Goal: Entertainment & Leisure: Consume media (video, audio)

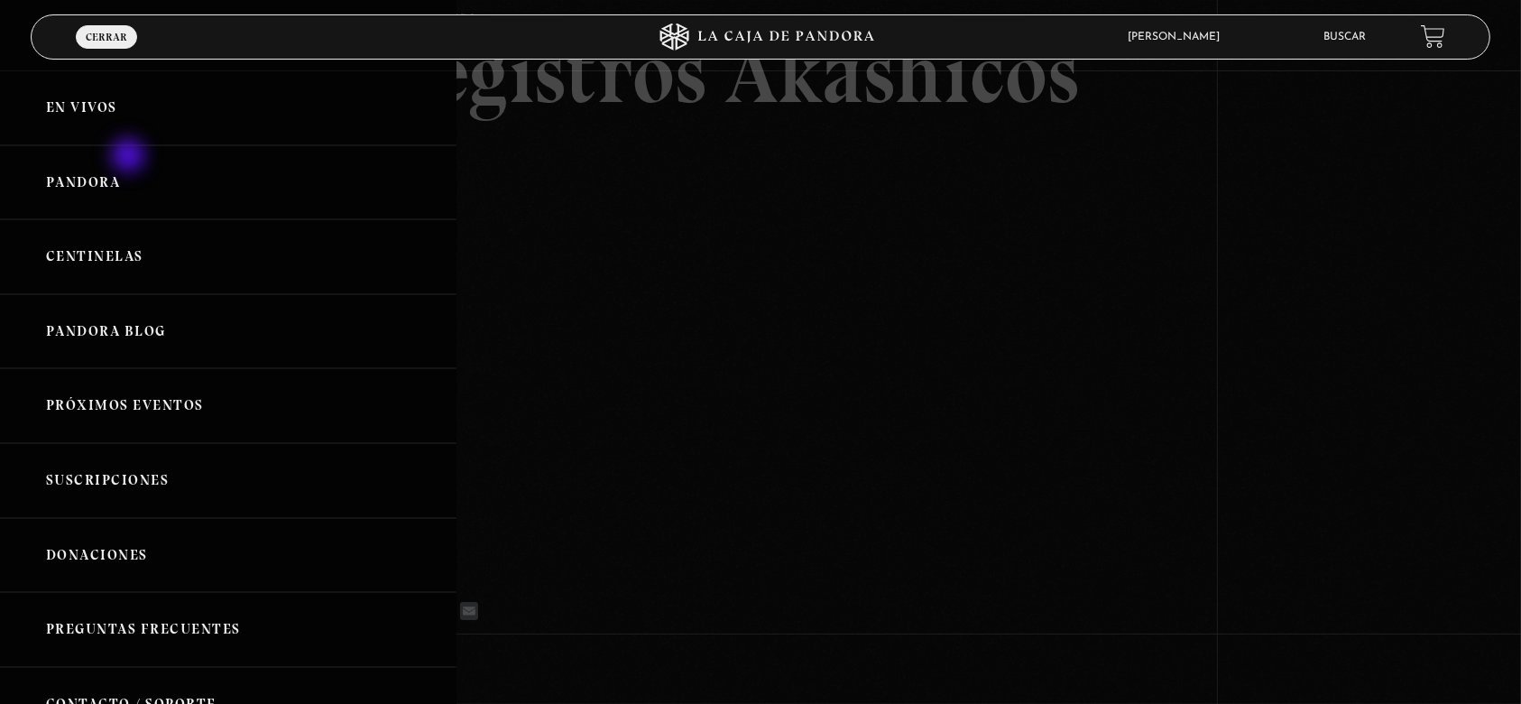
scroll to position [144, 0]
click at [130, 177] on link "Pandora" at bounding box center [228, 182] width 456 height 75
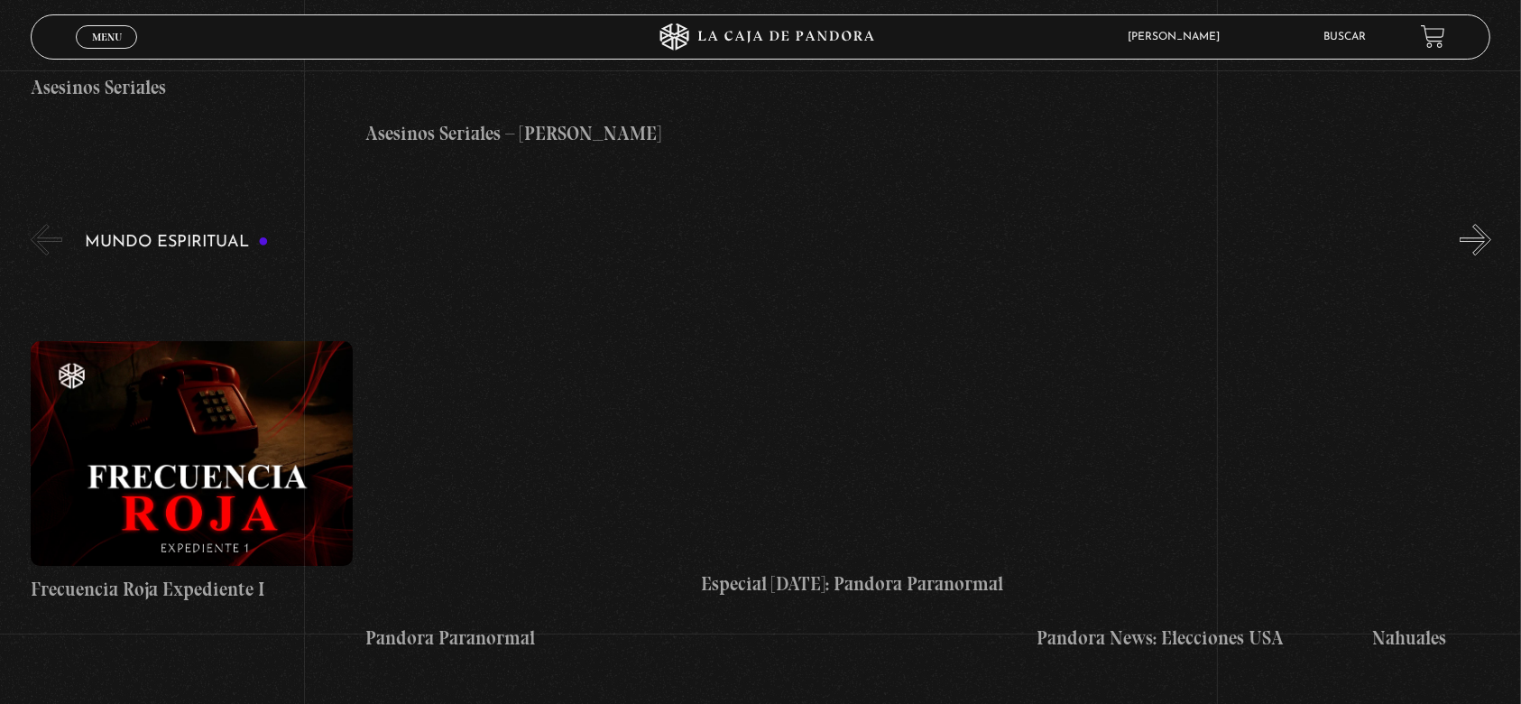
scroll to position [5798, 0]
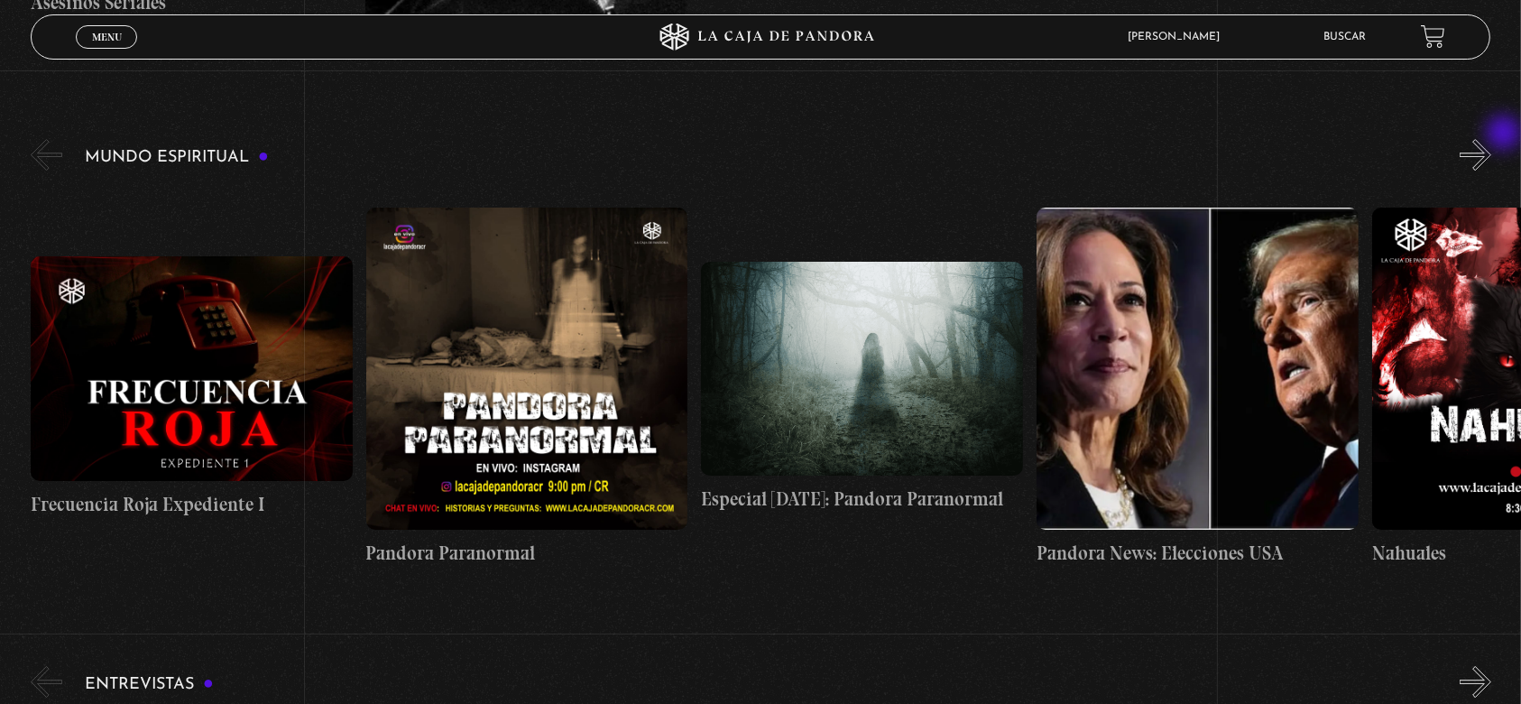
click at [1491, 139] on button "»" at bounding box center [1475, 155] width 32 height 32
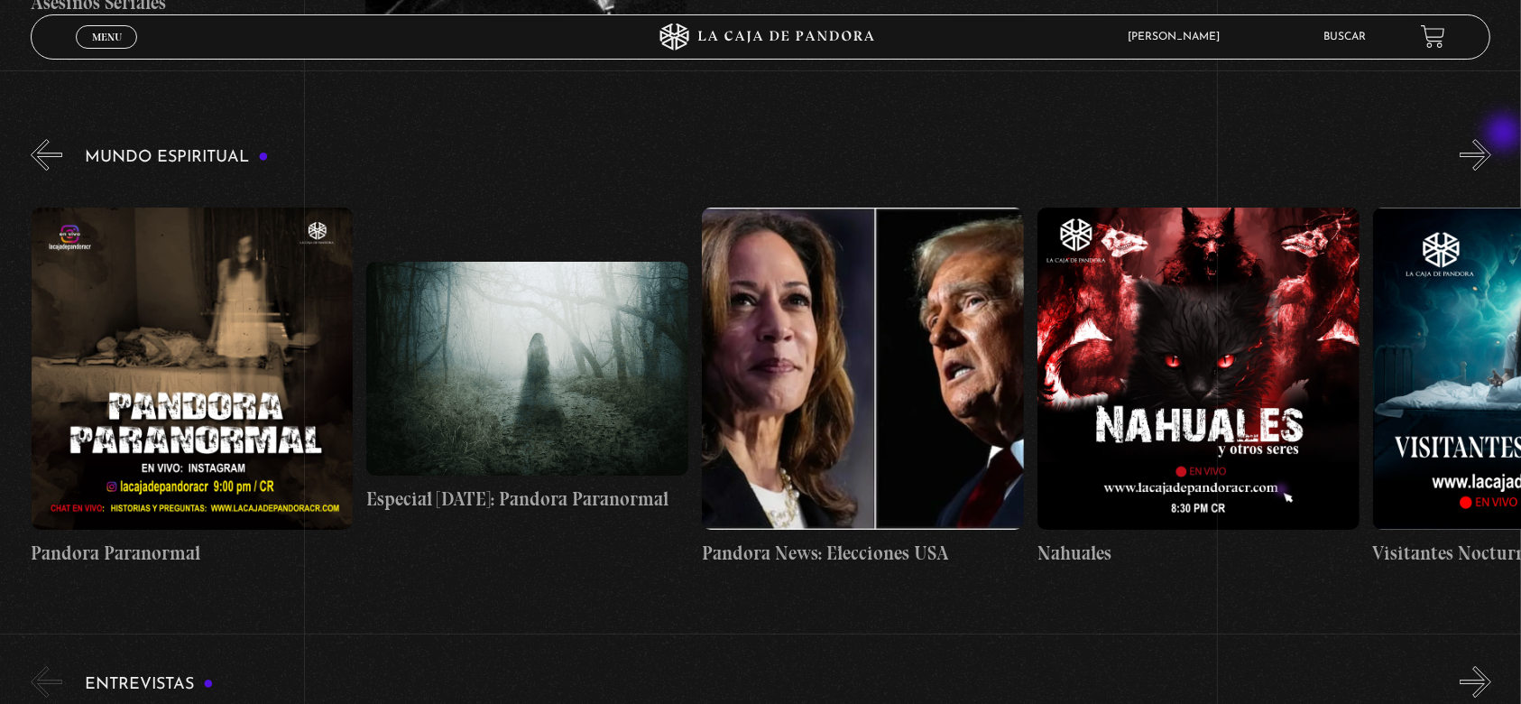
click at [1491, 139] on button "»" at bounding box center [1475, 155] width 32 height 32
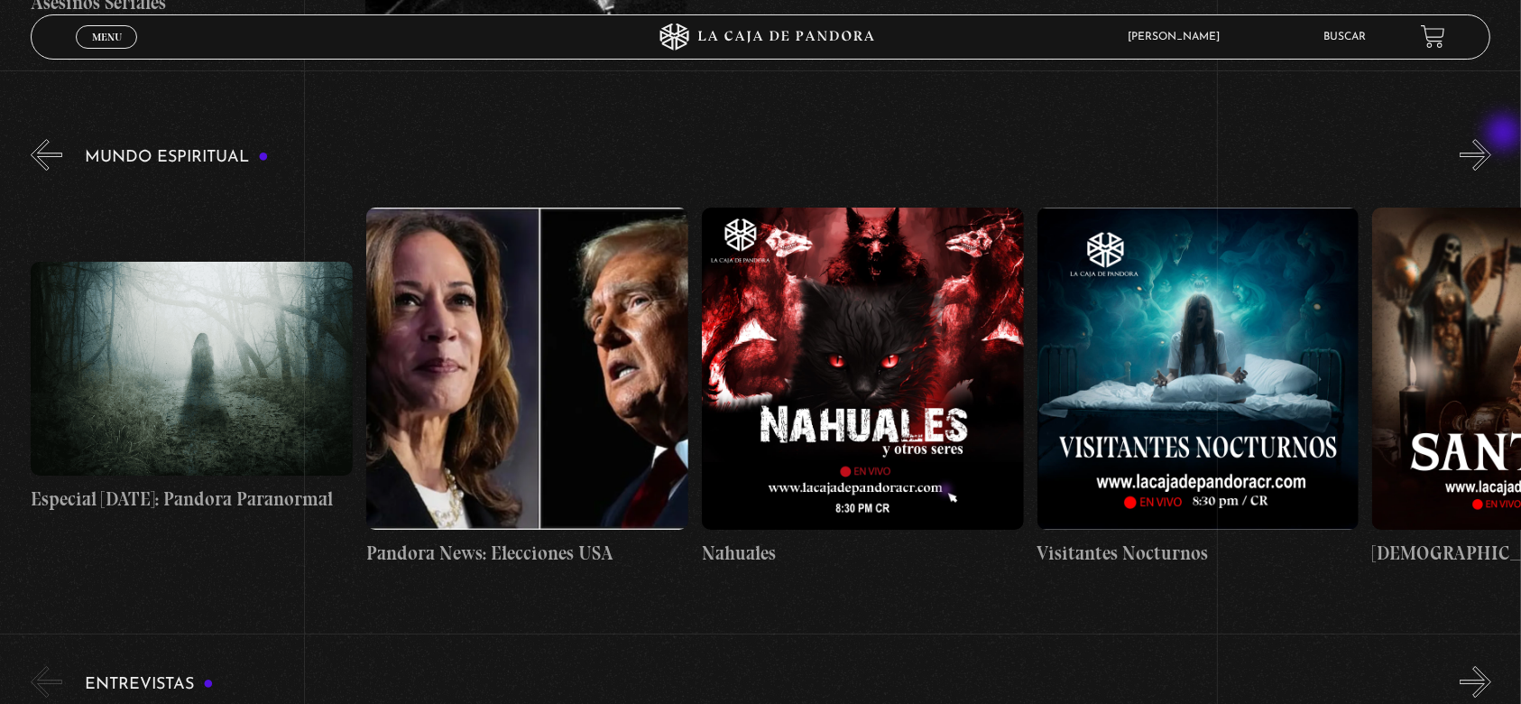
click at [1491, 139] on button "»" at bounding box center [1475, 155] width 32 height 32
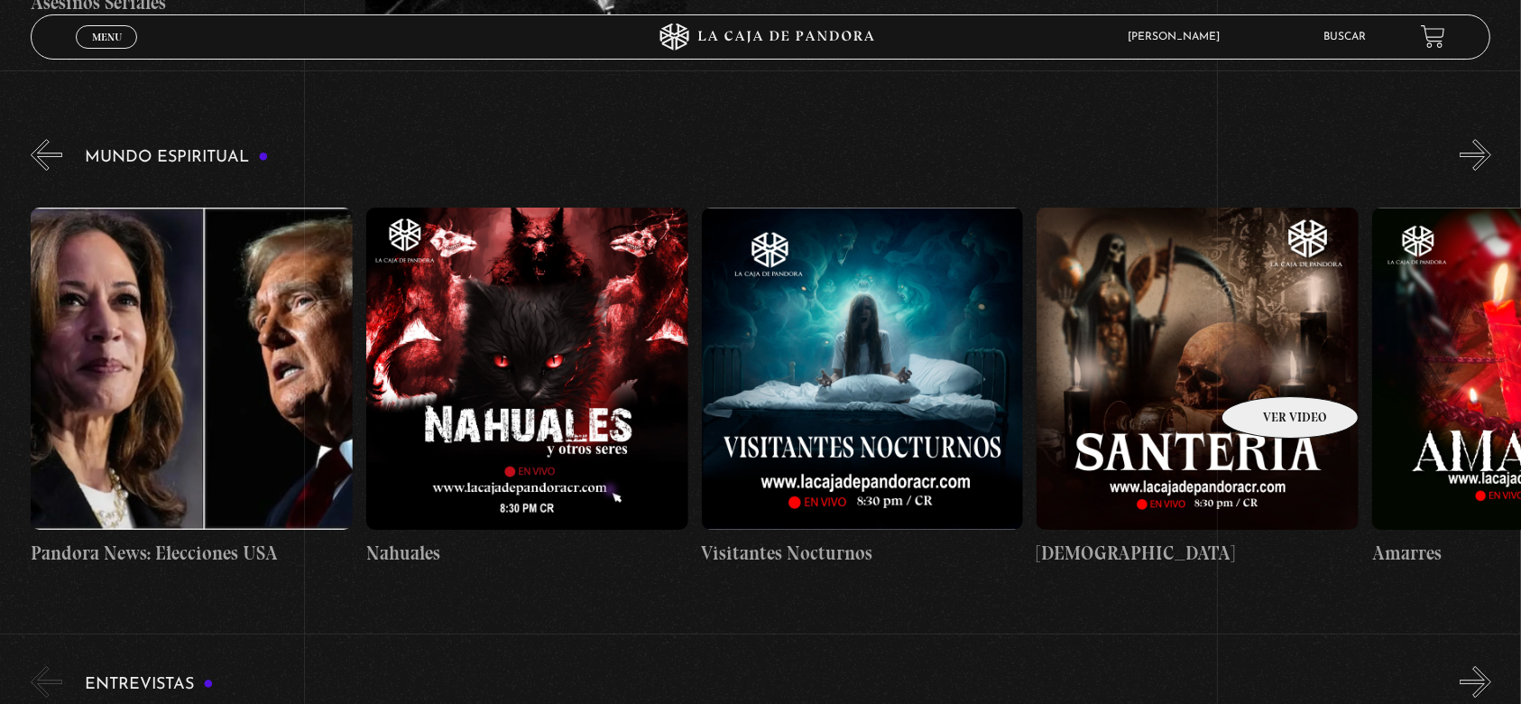
click at [1266, 369] on figure at bounding box center [1197, 368] width 322 height 322
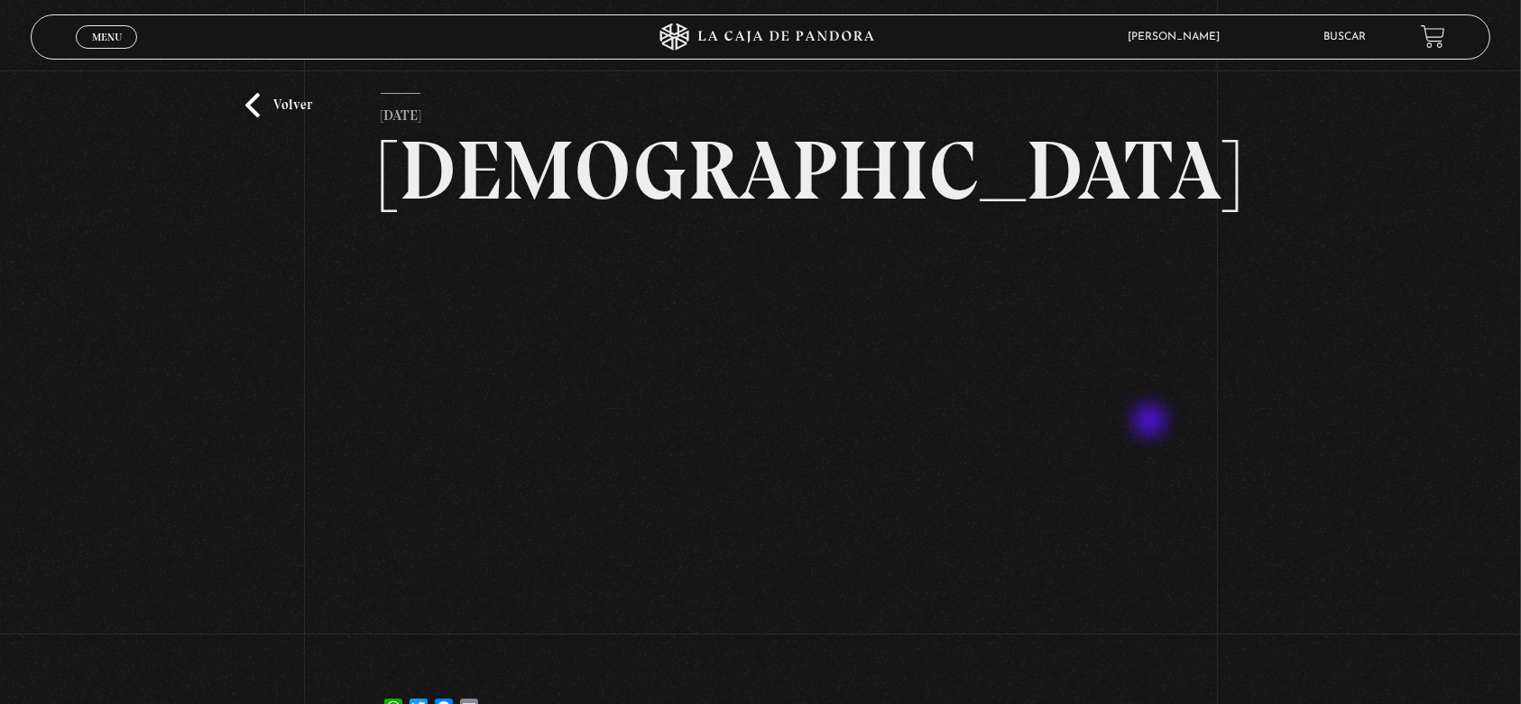
scroll to position [96, 0]
